Goal: Understand process/instructions

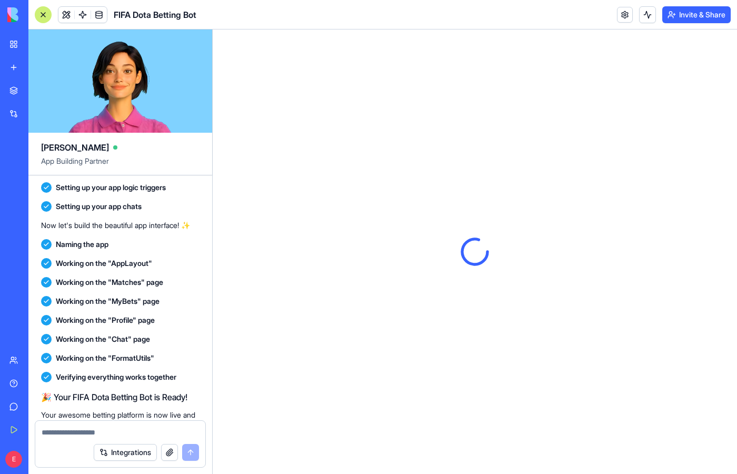
scroll to position [455, 0]
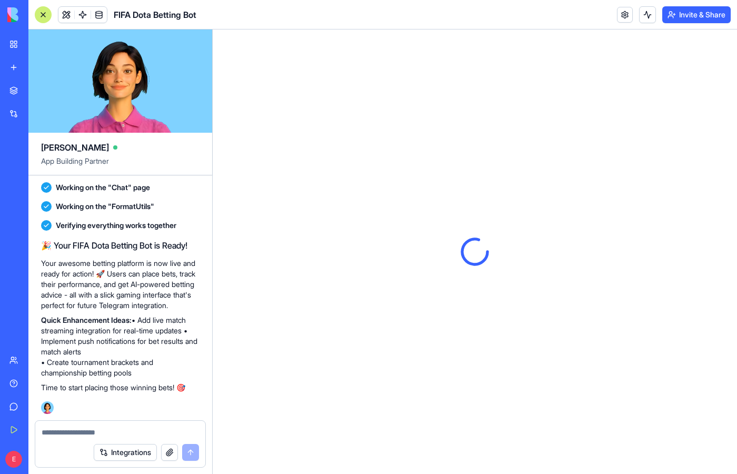
click at [190, 391] on p "Time to start placing those winning bets! 🎯" at bounding box center [120, 387] width 159 height 11
click at [163, 17] on span "FIFA Dota Betting Bot" at bounding box center [155, 14] width 83 height 13
click at [106, 13] on span at bounding box center [98, 14] width 29 height 29
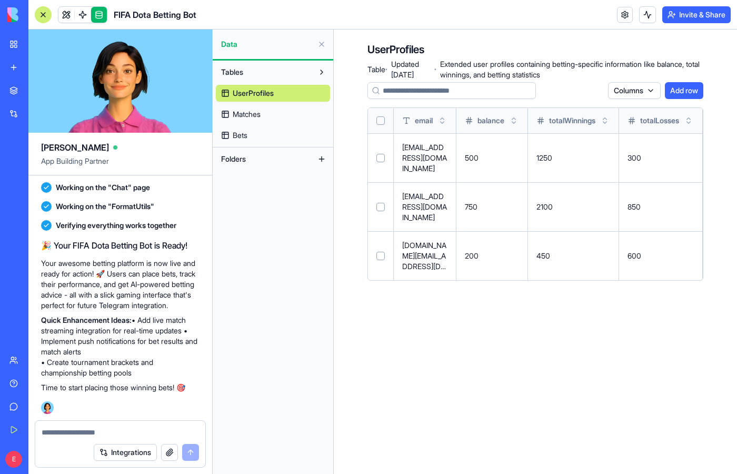
click at [260, 115] on span "Matches" at bounding box center [247, 114] width 28 height 11
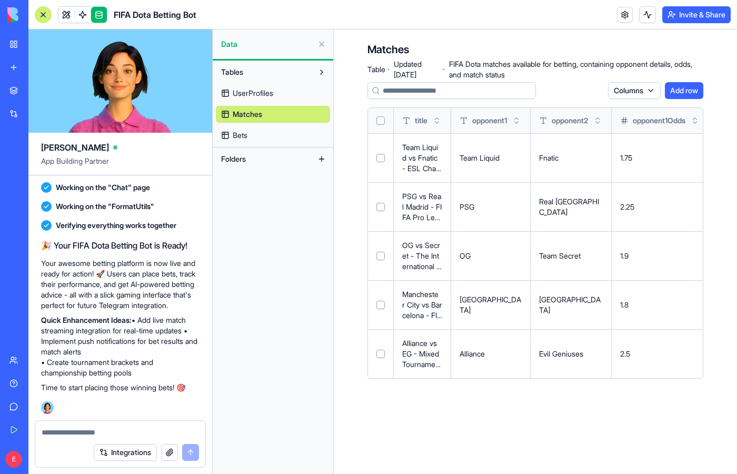
click at [247, 139] on span "Bets" at bounding box center [240, 135] width 15 height 11
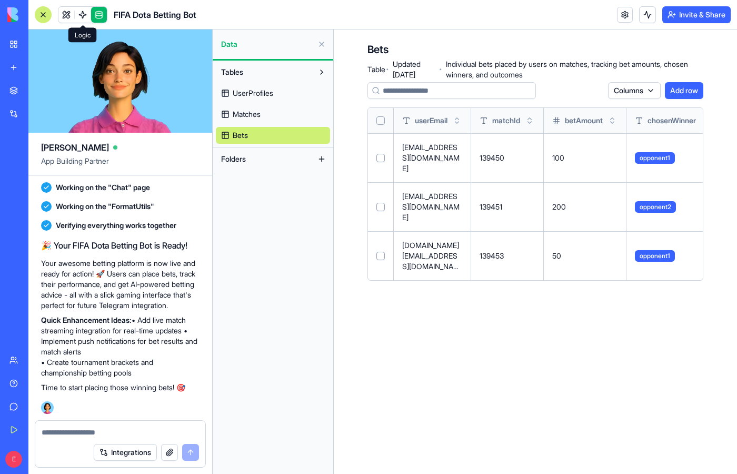
click at [83, 16] on span at bounding box center [82, 14] width 29 height 29
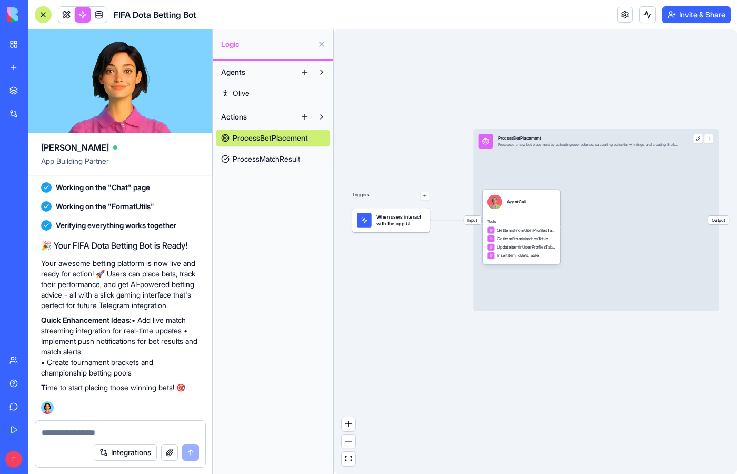
click at [268, 158] on span "ProcessMatchResult" at bounding box center [266, 159] width 67 height 11
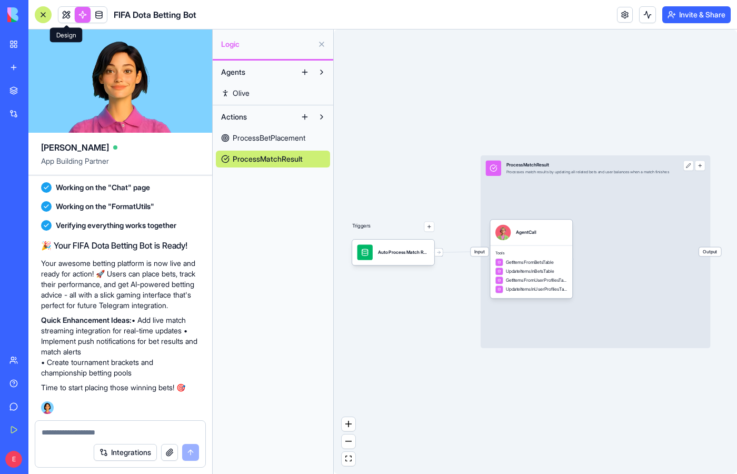
click at [68, 13] on link at bounding box center [66, 15] width 16 height 16
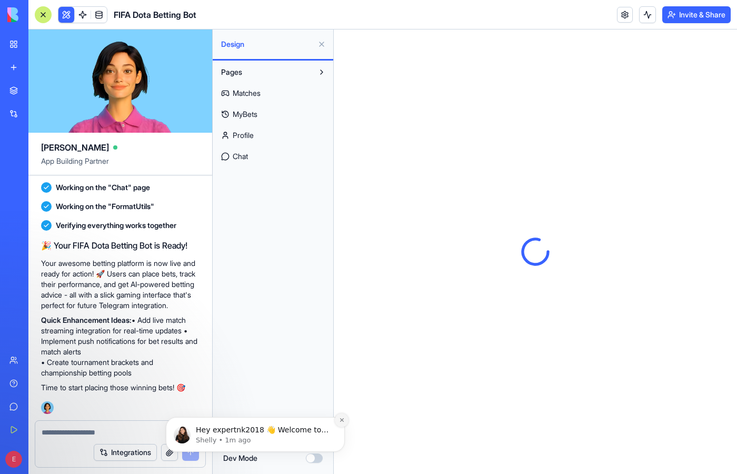
click at [343, 420] on icon "Dismiss notification" at bounding box center [342, 420] width 6 height 6
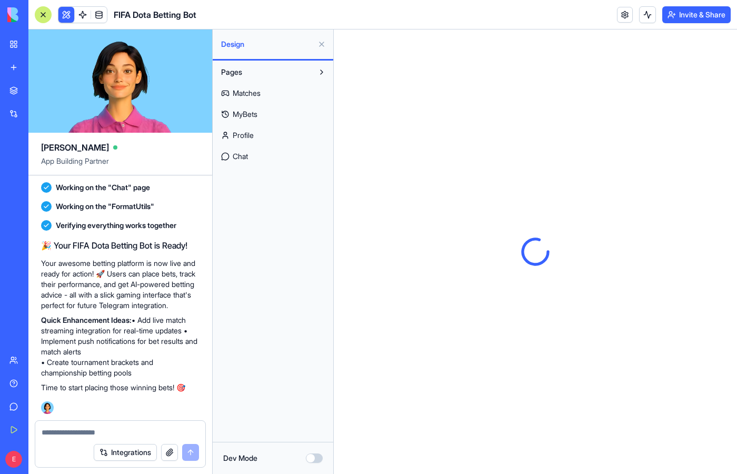
click at [268, 70] on button "Pages" at bounding box center [264, 72] width 97 height 17
click at [268, 65] on button "Pages" at bounding box center [264, 72] width 97 height 17
click at [270, 51] on div "Design" at bounding box center [273, 43] width 121 height 29
click at [320, 456] on button "Dev Mode" at bounding box center [314, 458] width 17 height 9
click at [313, 457] on button "Dev Mode" at bounding box center [314, 458] width 17 height 9
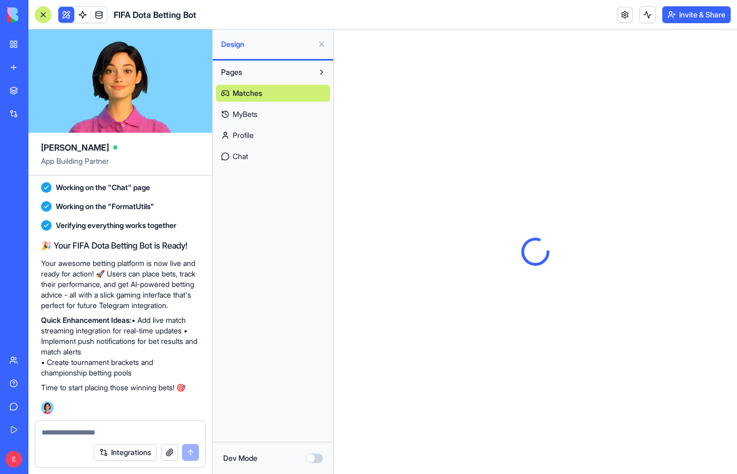
click at [242, 155] on span "Chat" at bounding box center [240, 156] width 15 height 11
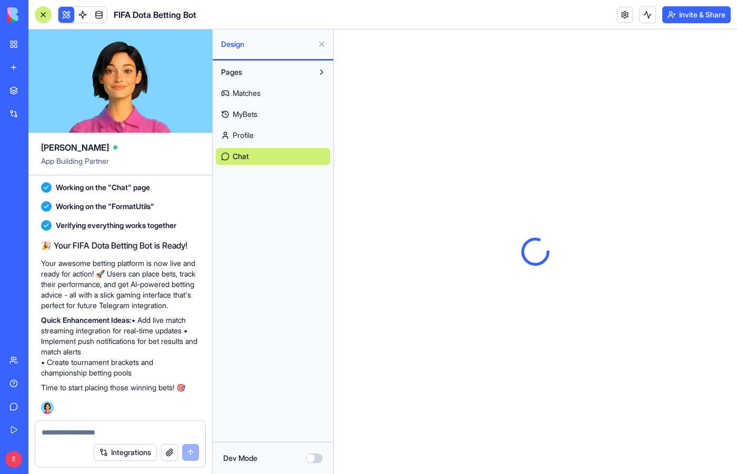
click at [695, 15] on button "Invite & Share" at bounding box center [697, 14] width 68 height 17
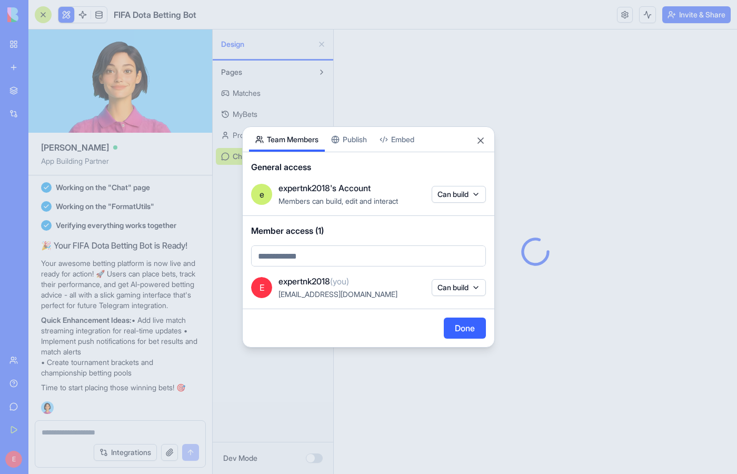
click at [448, 292] on button "Can build" at bounding box center [459, 287] width 54 height 17
click at [451, 290] on div at bounding box center [368, 237] width 737 height 474
click at [459, 197] on body "BETA My Workspace New app Marketplace Integrations Recent Untitled App AI Logo …" at bounding box center [368, 237] width 737 height 474
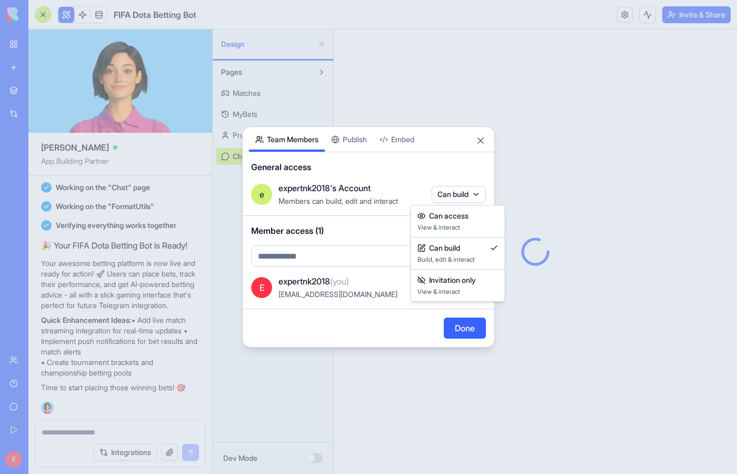
click at [360, 191] on body "BETA My Workspace New app Marketplace Integrations Recent Untitled App AI Logo …" at bounding box center [368, 237] width 737 height 474
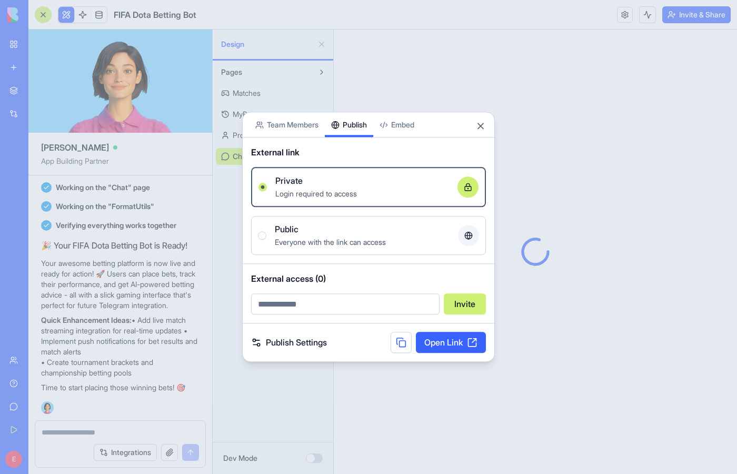
click at [333, 139] on div "Share App Team Members Publish Embed External link Private Login required to ac…" at bounding box center [368, 237] width 253 height 250
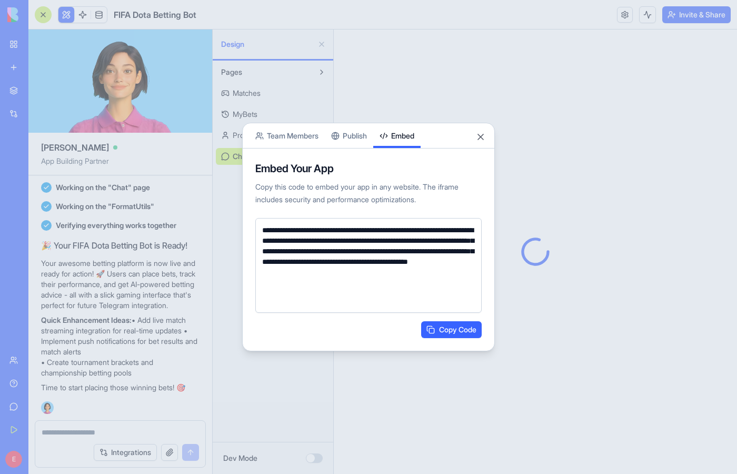
click at [399, 113] on body "BETA My Workspace New app Marketplace Integrations Recent Untitled App AI Logo …" at bounding box center [368, 237] width 737 height 474
click at [482, 136] on button "Close" at bounding box center [481, 137] width 11 height 11
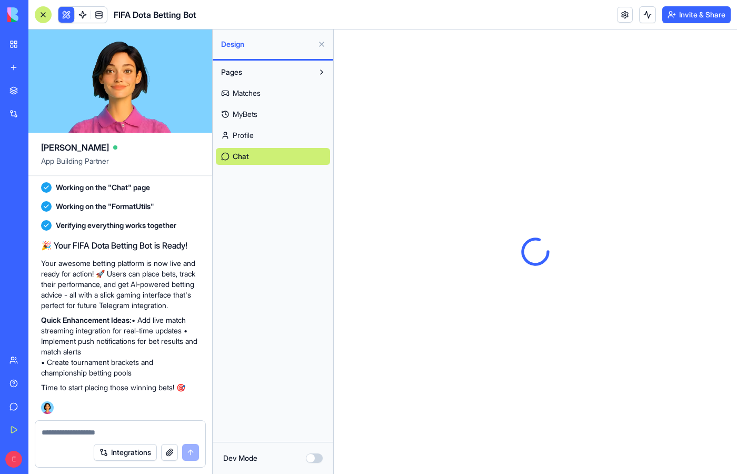
click at [273, 72] on button "Pages" at bounding box center [264, 72] width 97 height 17
click at [39, 163] on div "Untitled App" at bounding box center [23, 164] width 29 height 11
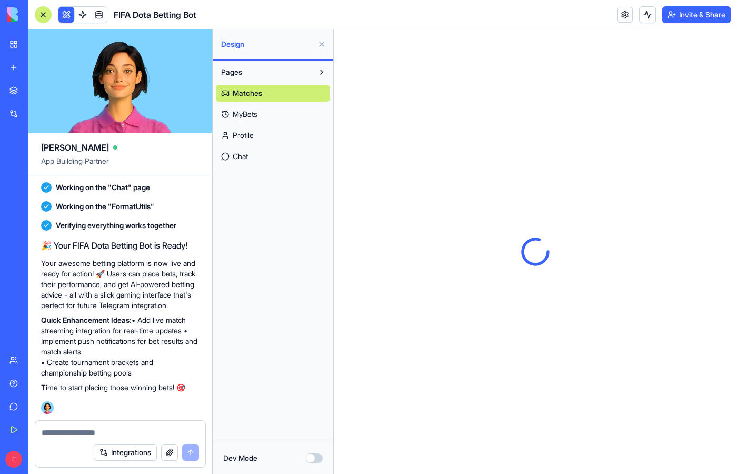
click at [254, 113] on span "MyBets" at bounding box center [245, 114] width 25 height 11
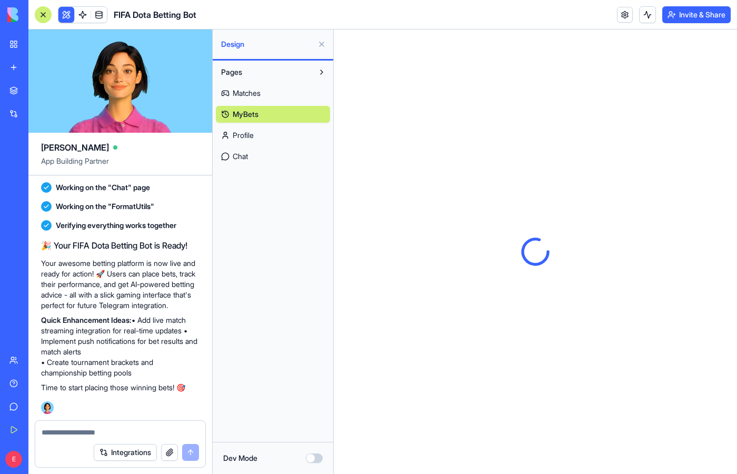
click at [276, 71] on button "Pages" at bounding box center [264, 72] width 97 height 17
click at [308, 69] on button "Pages" at bounding box center [264, 72] width 97 height 17
click at [235, 94] on span "Matches" at bounding box center [247, 93] width 28 height 11
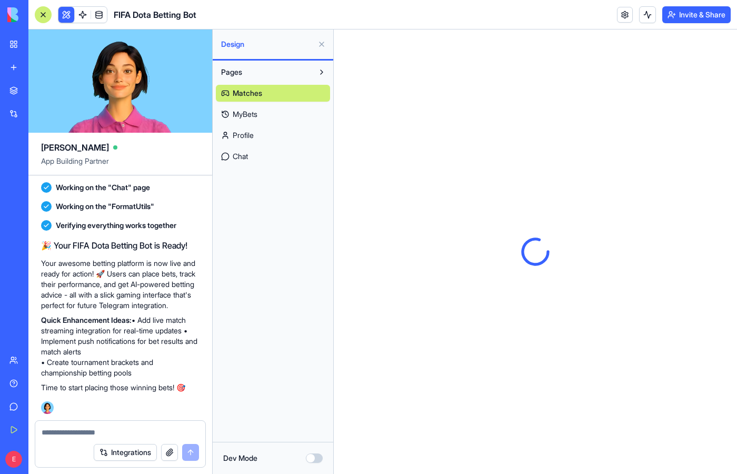
click at [235, 94] on span "Matches" at bounding box center [247, 93] width 29 height 11
click at [255, 71] on button "Pages" at bounding box center [264, 72] width 97 height 17
click at [79, 220] on span "Verifying everything works together" at bounding box center [116, 225] width 121 height 11
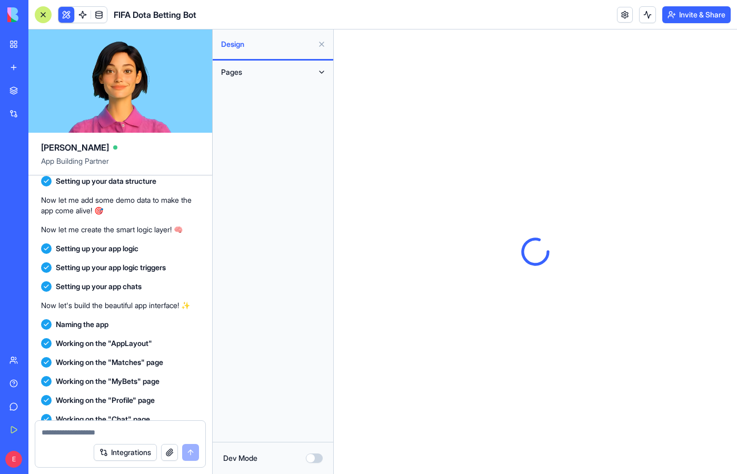
click at [15, 188] on div "AI Logo Generator" at bounding box center [11, 187] width 5 height 11
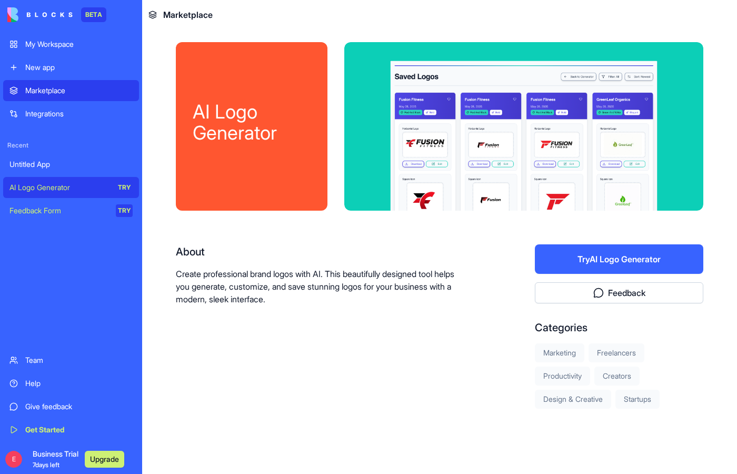
click at [37, 188] on div "AI Logo Generator" at bounding box center [58, 187] width 99 height 11
click at [46, 213] on div "Feedback Form" at bounding box center [58, 210] width 99 height 11
click at [46, 212] on div "Feedback Form" at bounding box center [58, 210] width 99 height 11
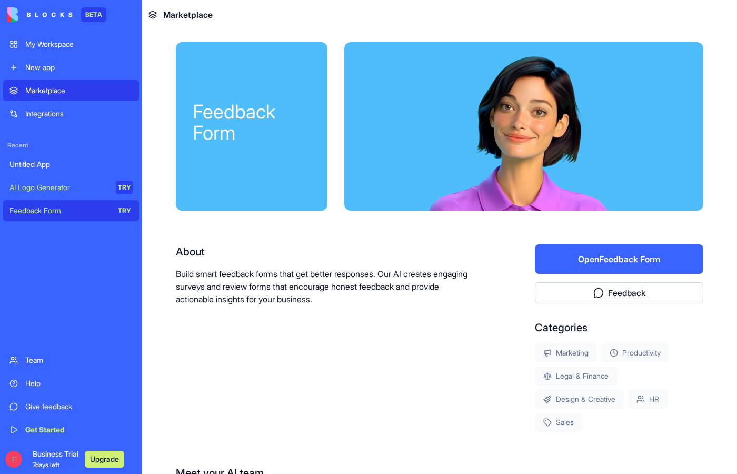
click at [41, 46] on div "My Workspace" at bounding box center [78, 44] width 107 height 11
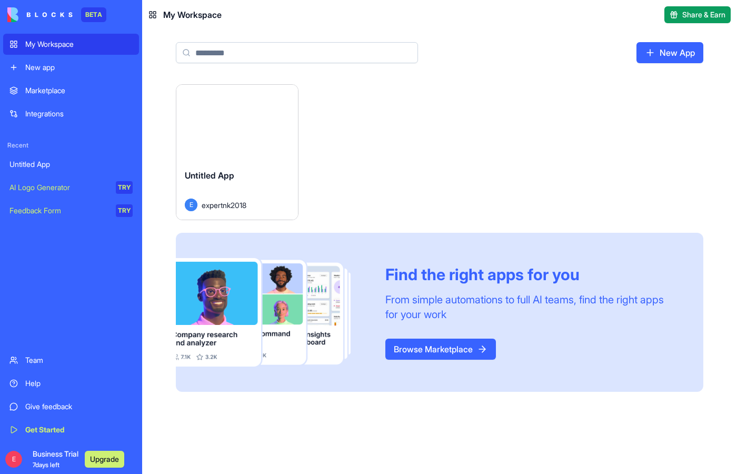
click at [41, 46] on div "My Workspace" at bounding box center [78, 44] width 107 height 11
click at [225, 126] on button "Launch" at bounding box center [237, 122] width 79 height 21
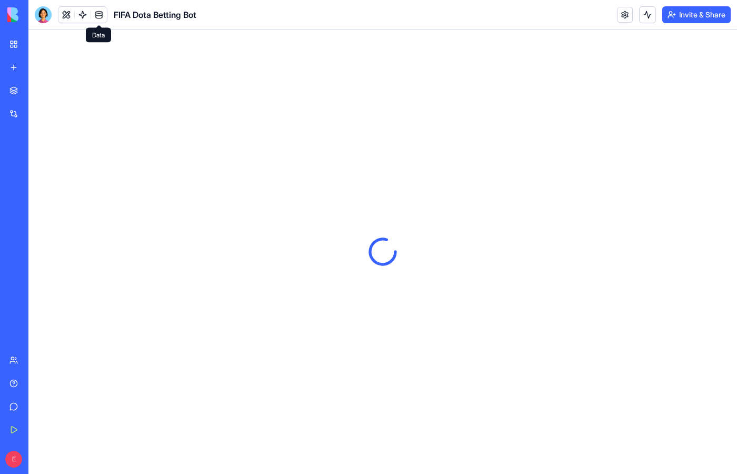
click at [99, 19] on link at bounding box center [99, 15] width 16 height 16
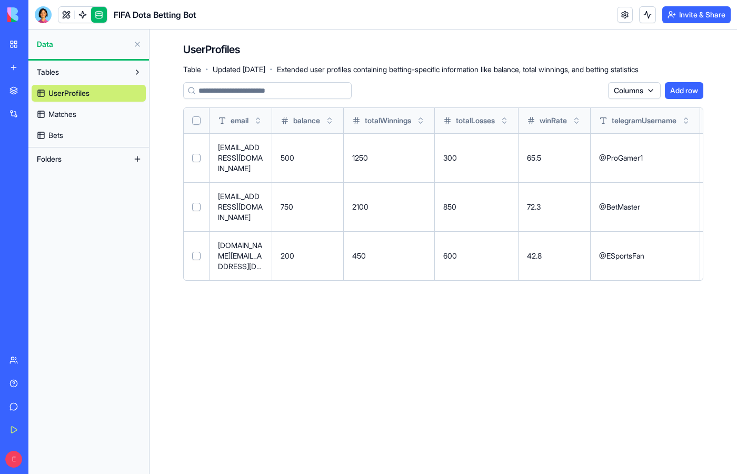
click at [201, 133] on div at bounding box center [196, 120] width 8 height 25
click at [230, 152] on p "[EMAIL_ADDRESS][DOMAIN_NAME]" at bounding box center [240, 158] width 45 height 32
click at [332, 91] on input at bounding box center [267, 90] width 169 height 17
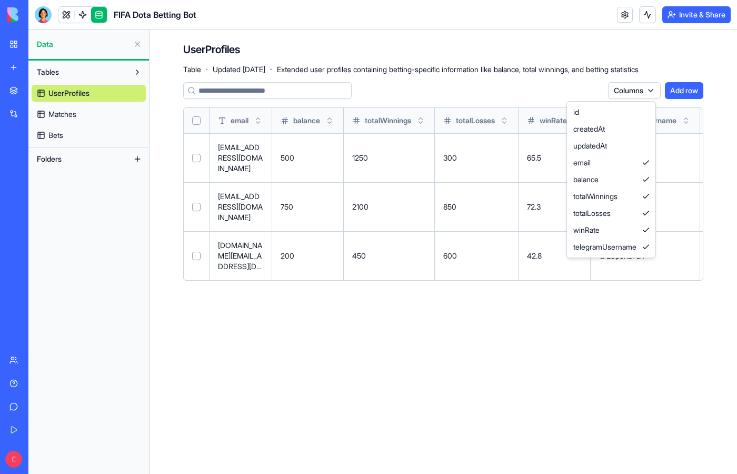
click at [652, 91] on html "BETA My Workspace New app Marketplace Integrations Recent Untitled App AI Logo …" at bounding box center [368, 237] width 737 height 474
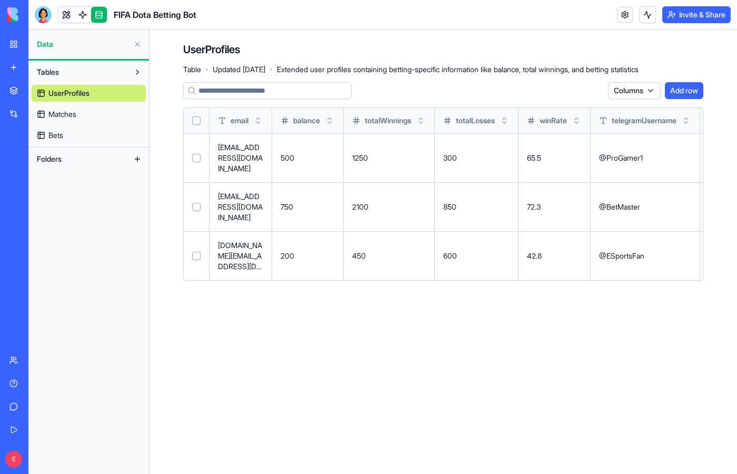
click at [90, 110] on link "Matches" at bounding box center [89, 114] width 114 height 17
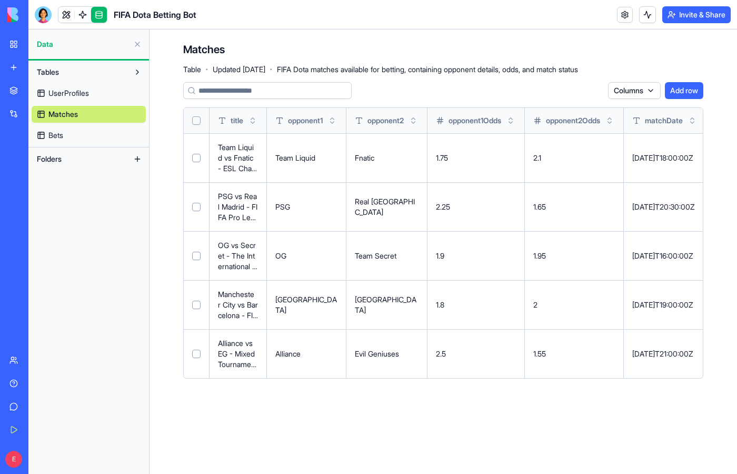
click at [196, 166] on td at bounding box center [197, 157] width 26 height 49
click at [196, 162] on button "Select row" at bounding box center [196, 158] width 8 height 8
click at [196, 163] on td at bounding box center [197, 157] width 26 height 49
click at [195, 158] on button "Select row" at bounding box center [196, 158] width 8 height 8
click at [66, 139] on link "Bets" at bounding box center [89, 135] width 114 height 17
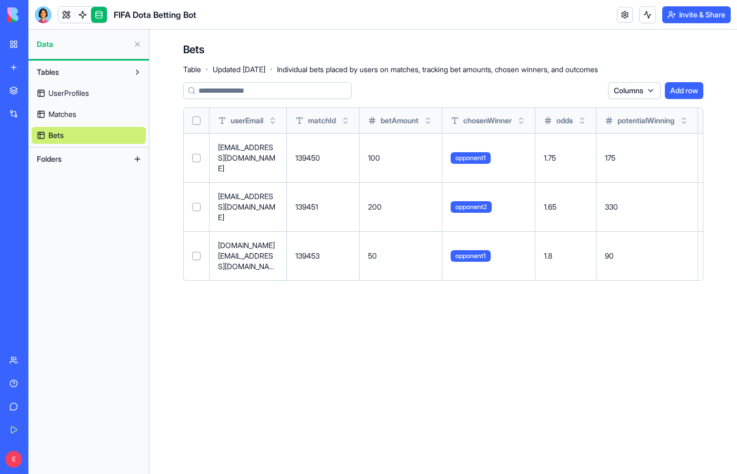
click at [116, 90] on link "UserProfiles" at bounding box center [89, 93] width 114 height 17
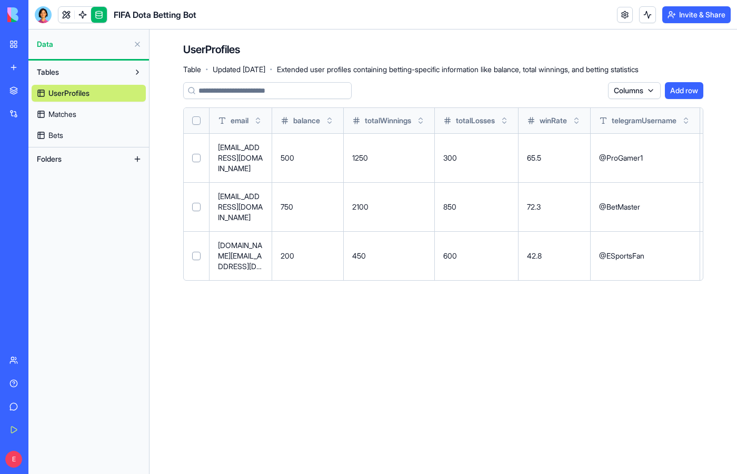
click at [203, 64] on div "UserProfiles Table · Updated [DATE] · Extended user profiles containing betting…" at bounding box center [411, 58] width 456 height 32
click at [82, 18] on link at bounding box center [83, 15] width 16 height 16
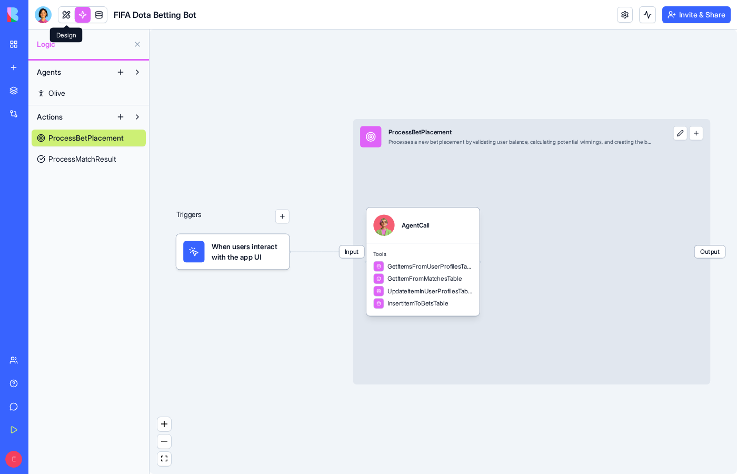
click at [68, 22] on link at bounding box center [66, 15] width 16 height 16
